Goal: Task Accomplishment & Management: Complete application form

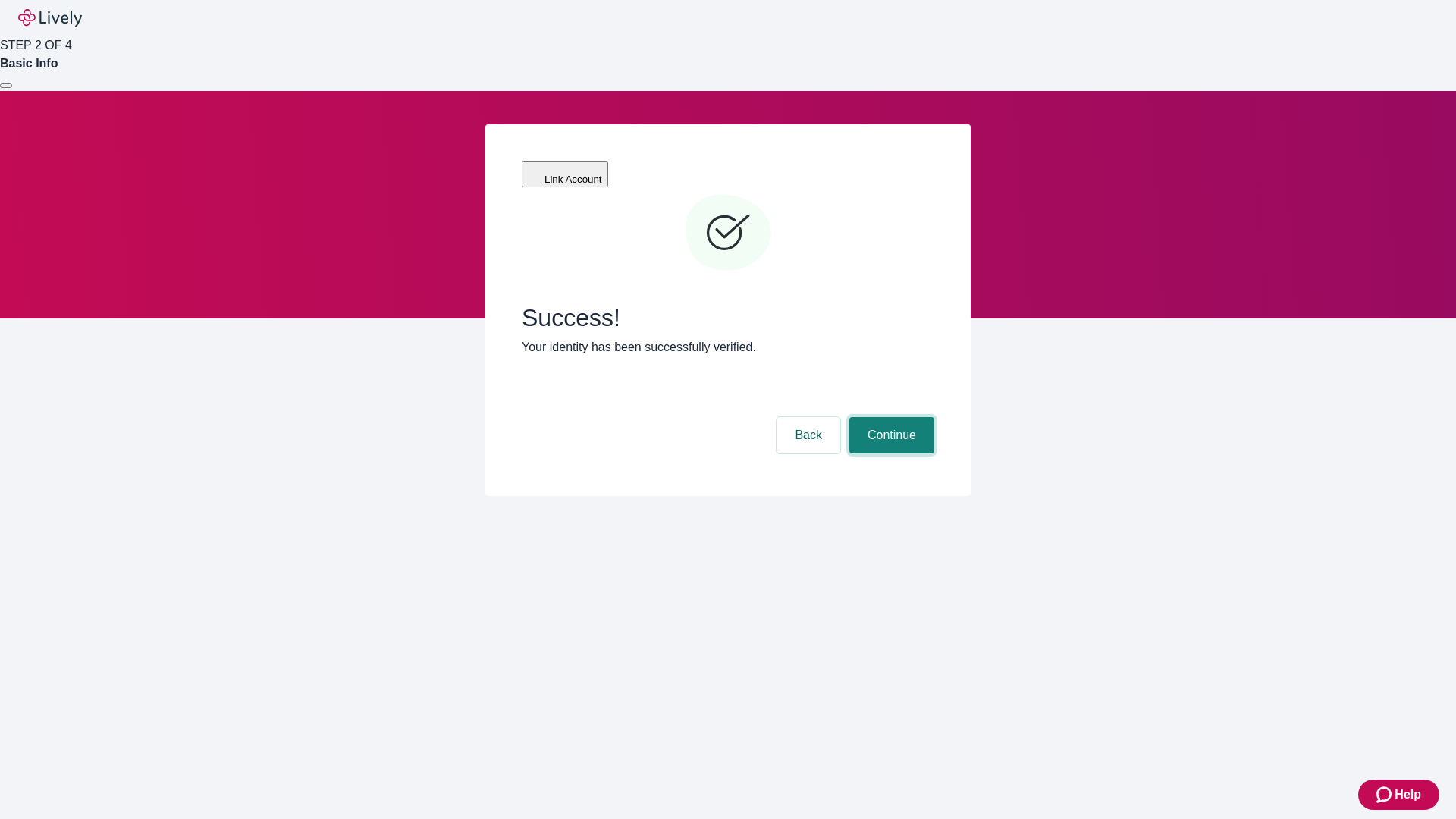
click at [889, 417] on button "Continue" at bounding box center [892, 435] width 85 height 36
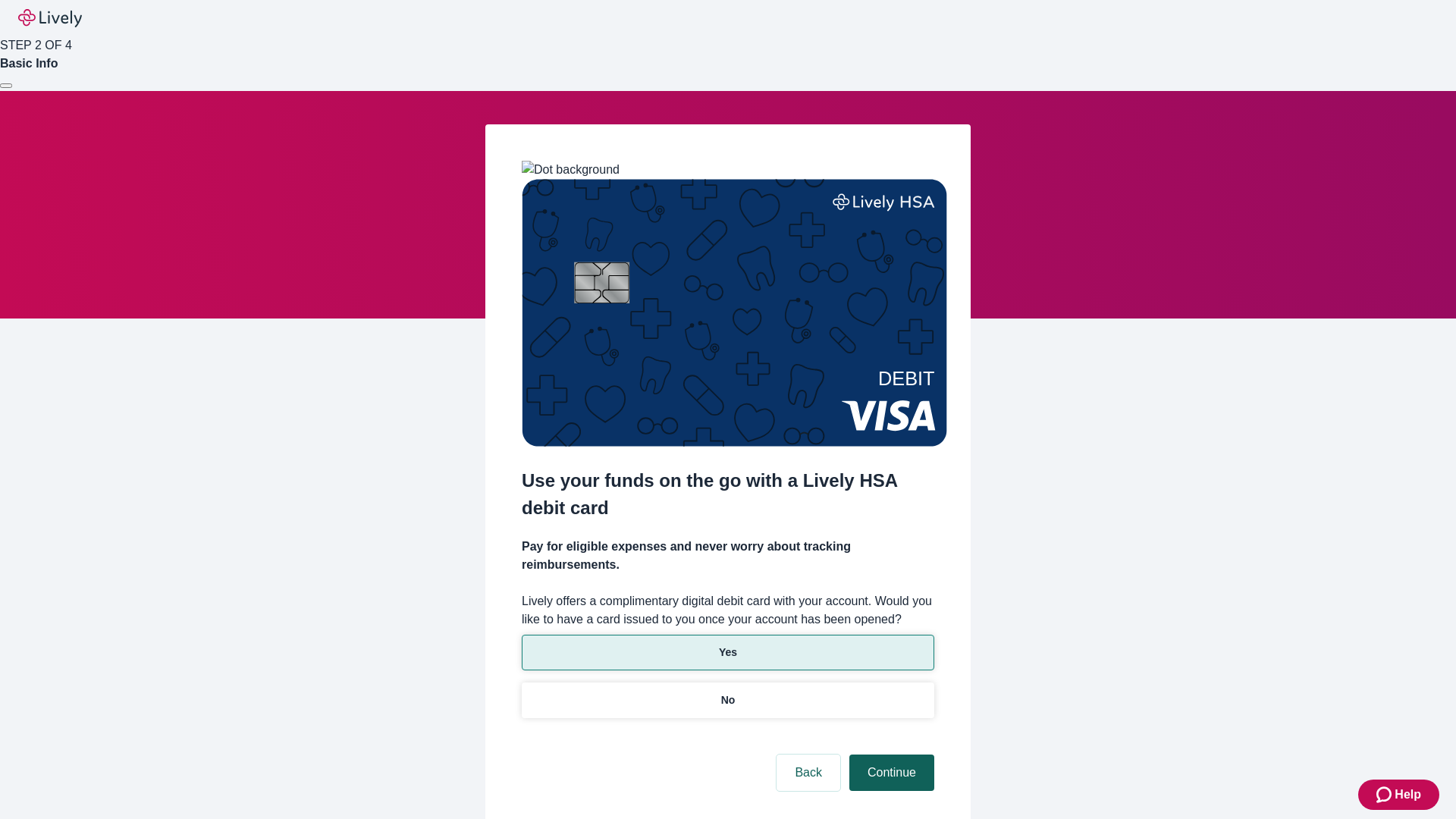
click at [728, 645] on p "Yes" at bounding box center [728, 652] width 18 height 16
click at [889, 755] on button "Continue" at bounding box center [892, 773] width 85 height 36
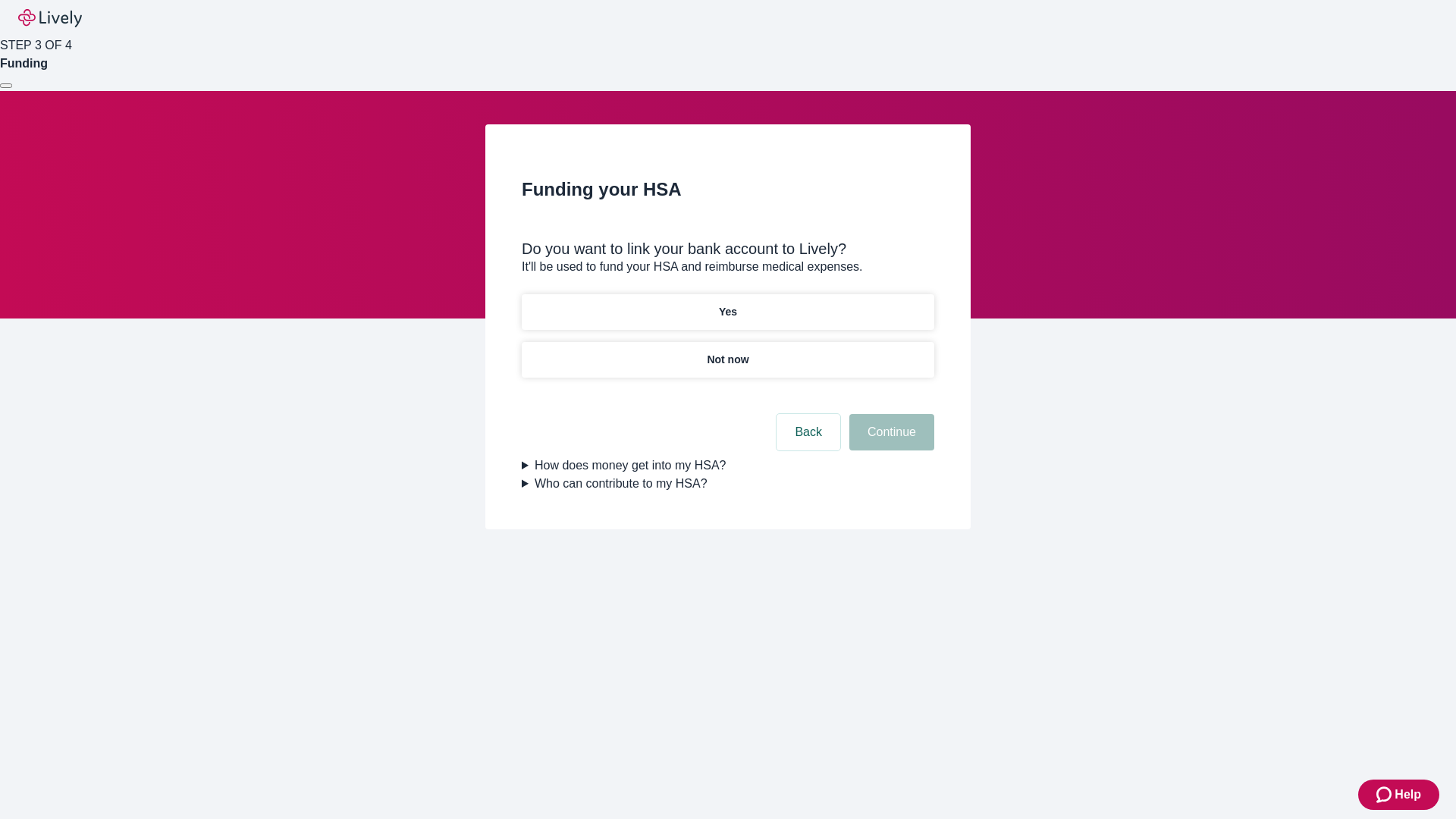
click at [728, 352] on p "Not now" at bounding box center [728, 359] width 42 height 16
click at [889, 442] on button "Continue" at bounding box center [892, 432] width 85 height 36
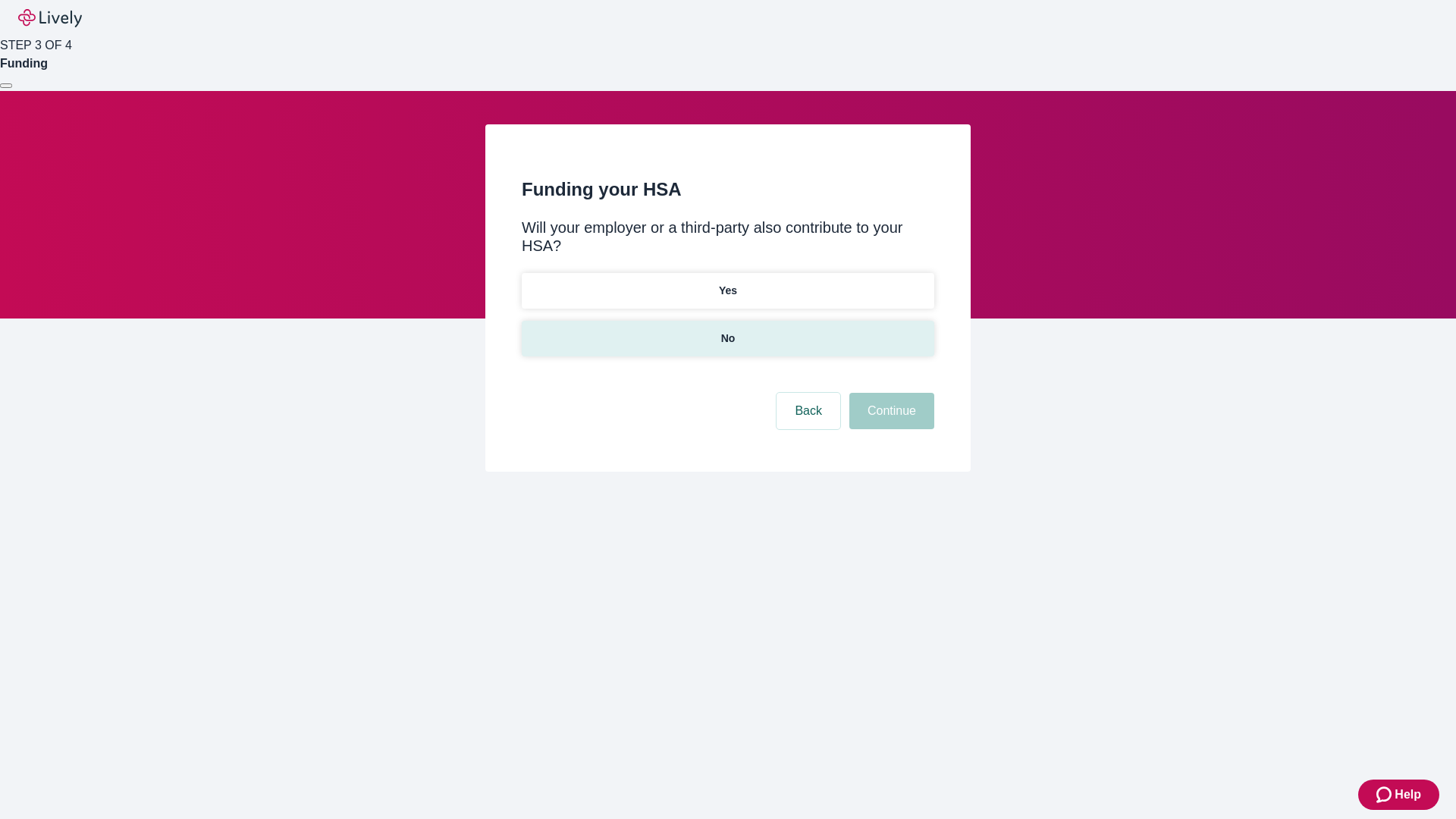
click at [728, 331] on p "No" at bounding box center [728, 338] width 15 height 16
click at [889, 393] on button "Continue" at bounding box center [892, 411] width 85 height 36
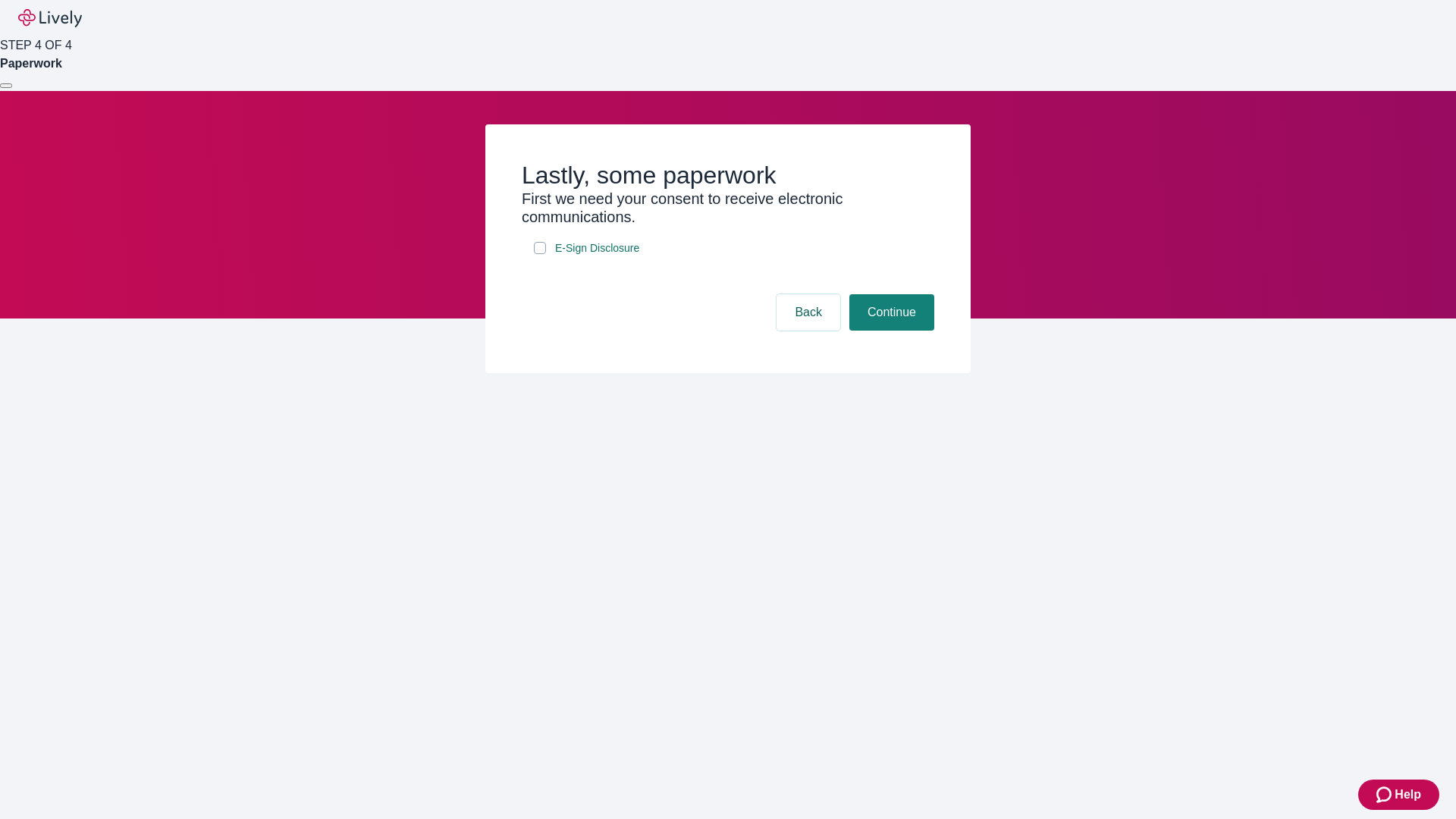
click at [540, 254] on input "E-Sign Disclosure" at bounding box center [540, 248] width 12 height 12
checkbox input "true"
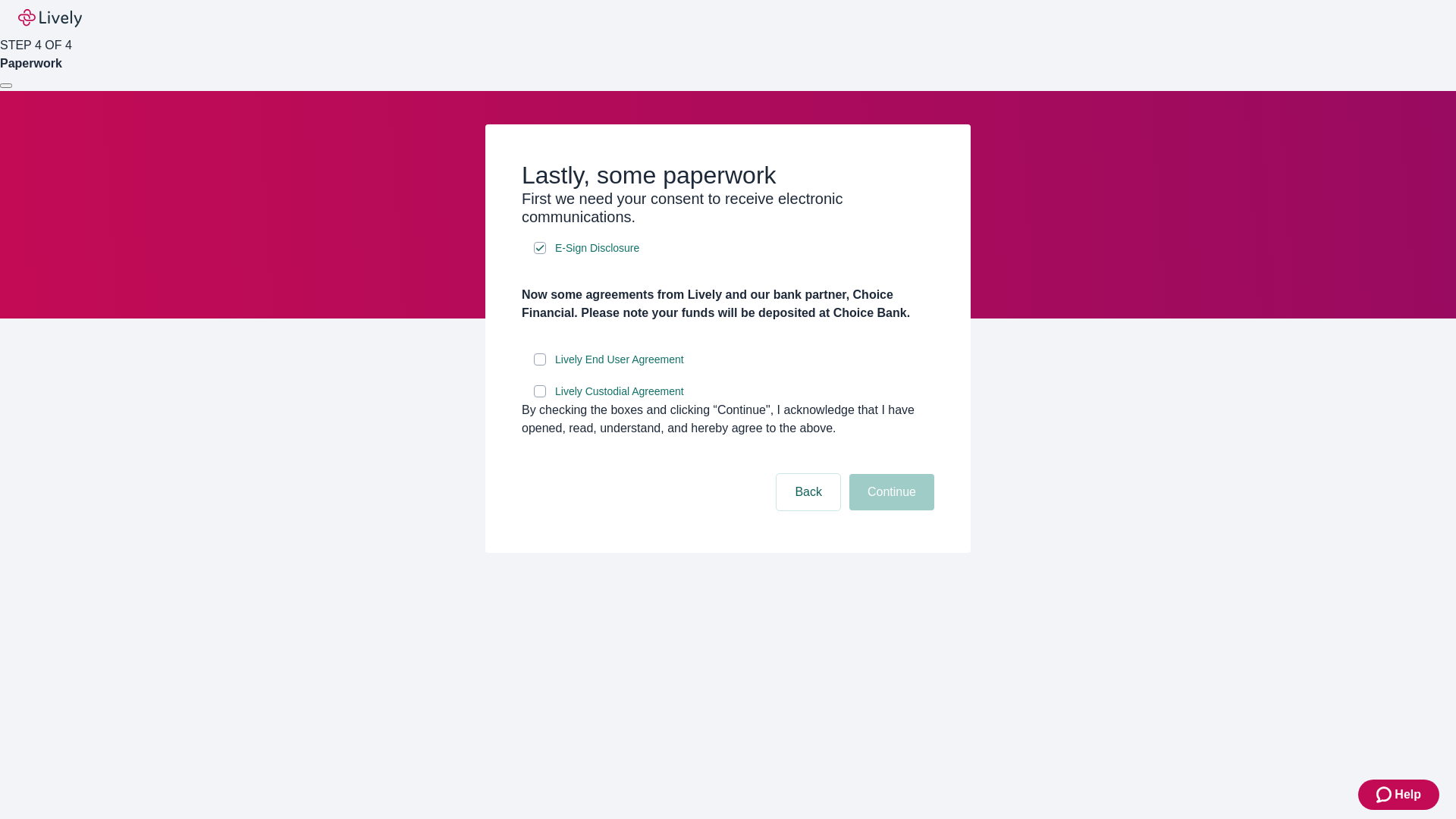
click at [540, 366] on input "Lively End User Agreement" at bounding box center [540, 359] width 12 height 12
checkbox input "true"
click at [540, 397] on input "Lively Custodial Agreement" at bounding box center [540, 391] width 12 height 12
checkbox input "true"
click at [889, 510] on button "Continue" at bounding box center [892, 492] width 85 height 36
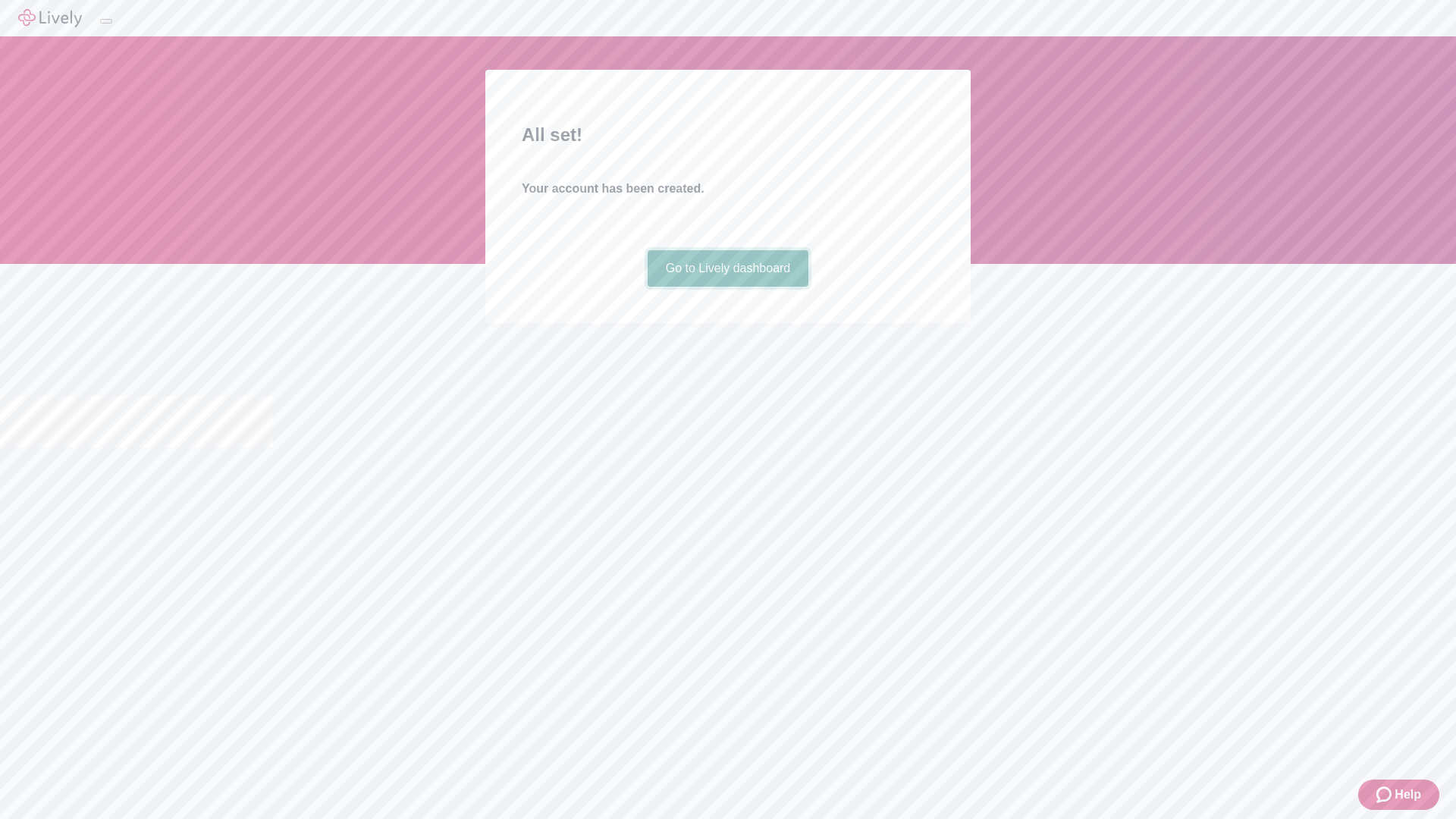
click at [728, 286] on link "Go to Lively dashboard" at bounding box center [728, 268] width 162 height 36
